Goal: Task Accomplishment & Management: Use online tool/utility

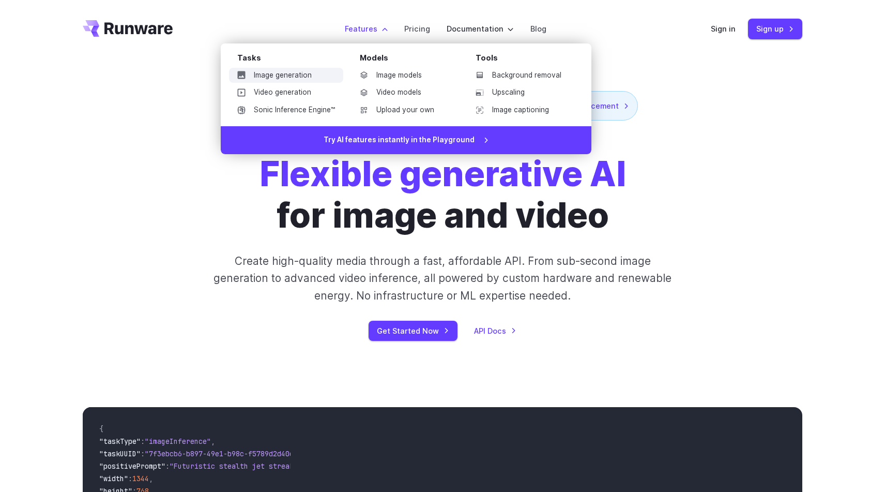
click at [279, 69] on link "Image generation" at bounding box center [286, 76] width 114 height 16
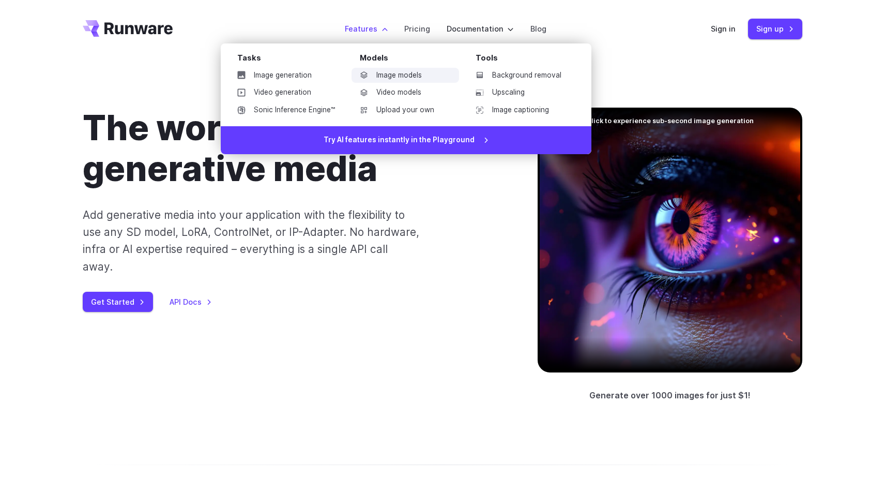
click at [391, 76] on link "Image models" at bounding box center [406, 76] width 108 height 16
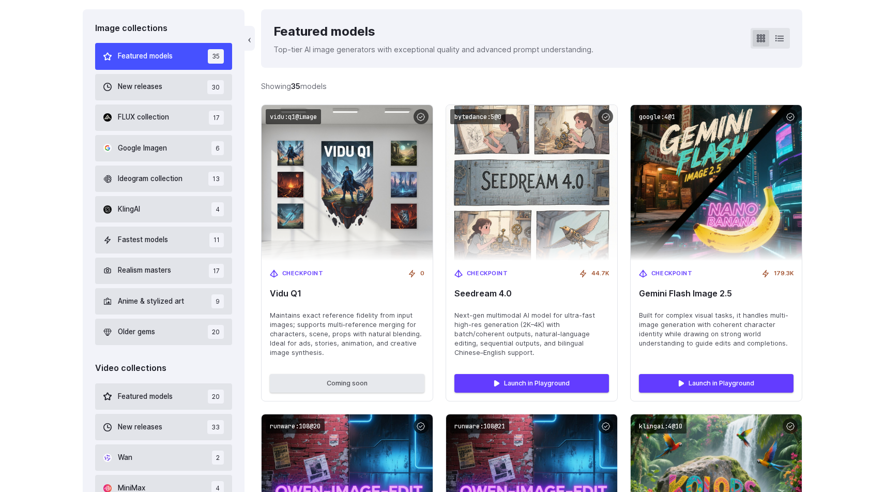
scroll to position [300, 0]
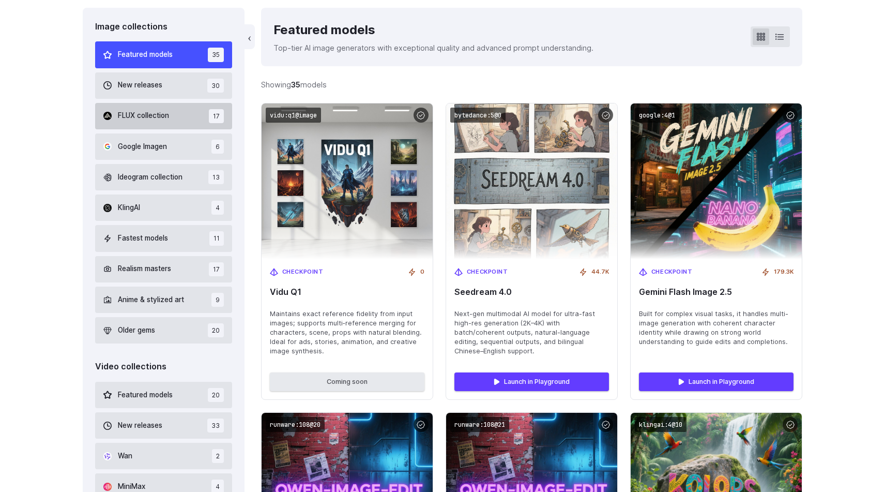
click at [156, 115] on span "FLUX collection" at bounding box center [143, 115] width 51 height 11
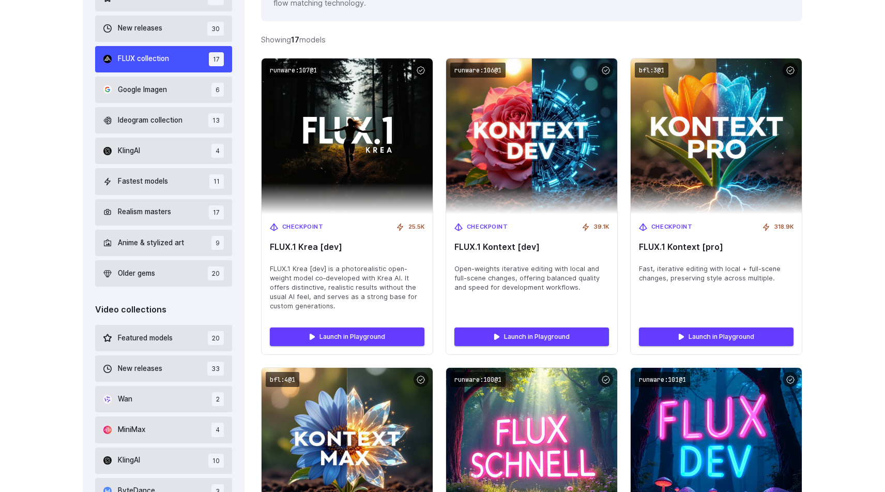
scroll to position [356, 0]
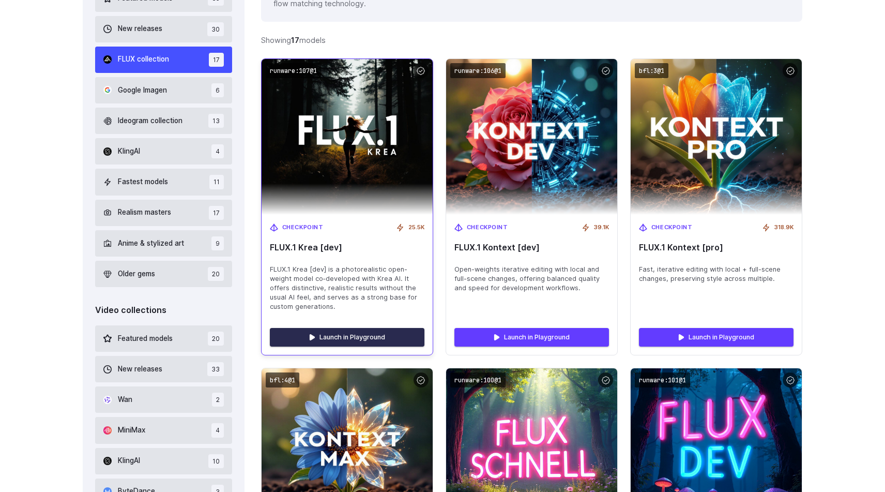
click at [346, 333] on link "Launch in Playground" at bounding box center [347, 337] width 155 height 19
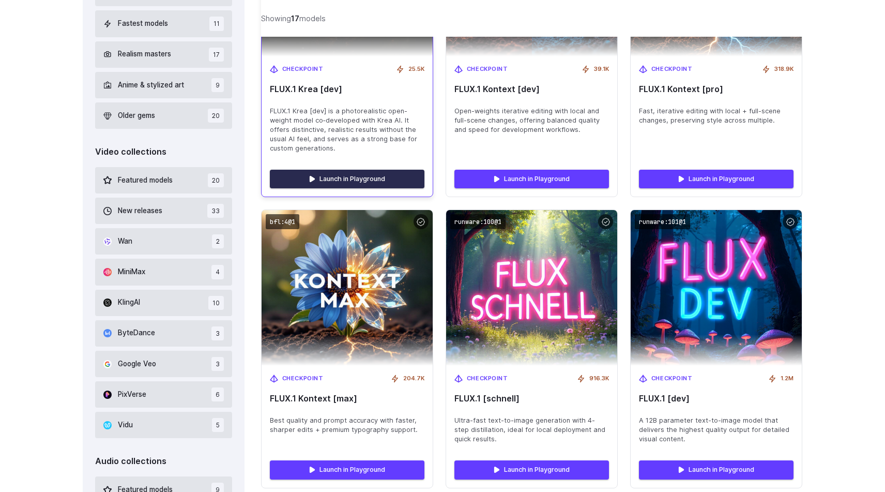
scroll to position [514, 0]
